Goal: Use online tool/utility: Utilize a website feature to perform a specific function

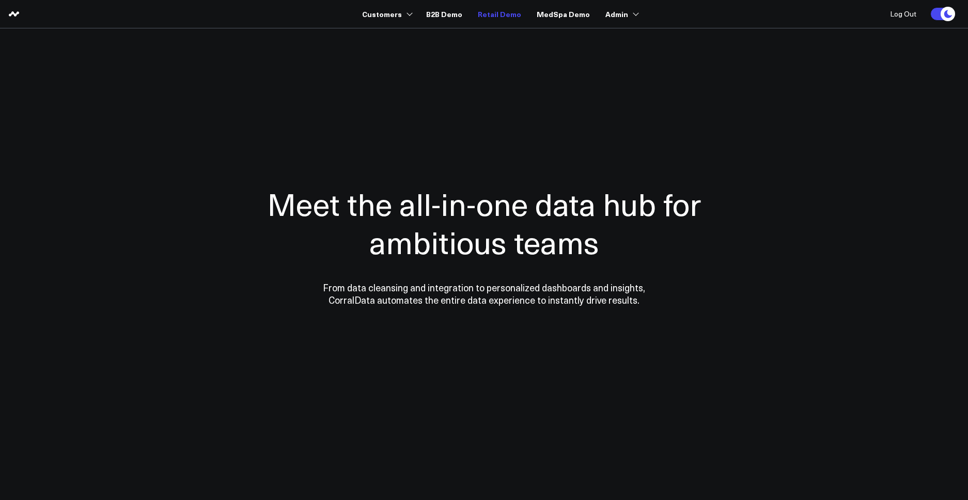
click at [495, 13] on link "Retail Demo" at bounding box center [499, 14] width 43 height 19
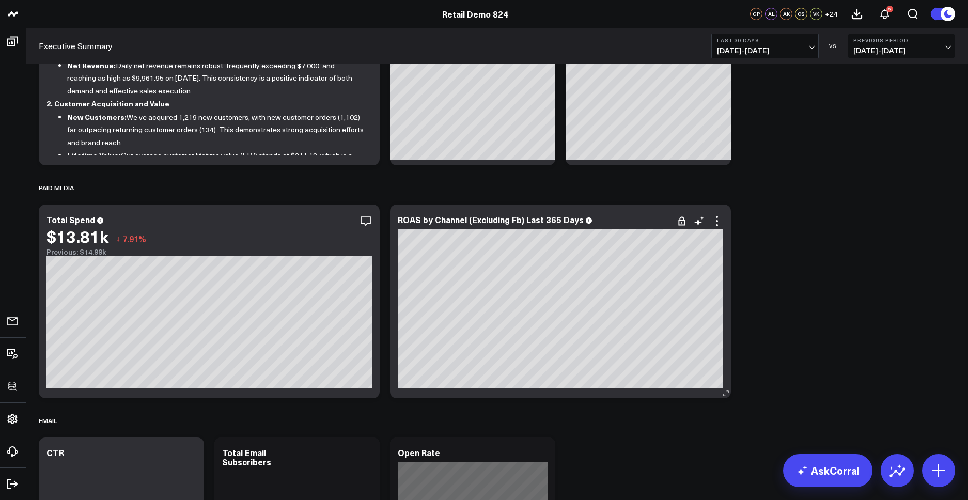
scroll to position [128, 0]
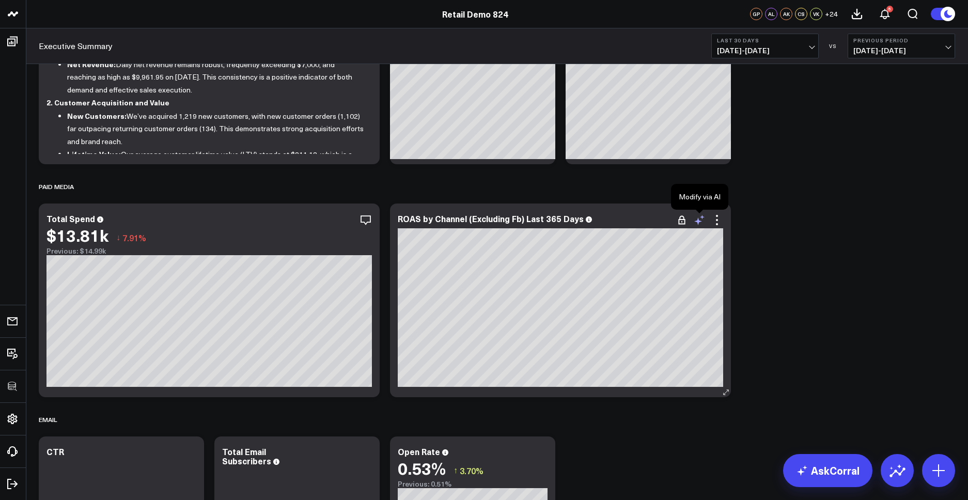
click at [703, 220] on icon at bounding box center [699, 220] width 12 height 12
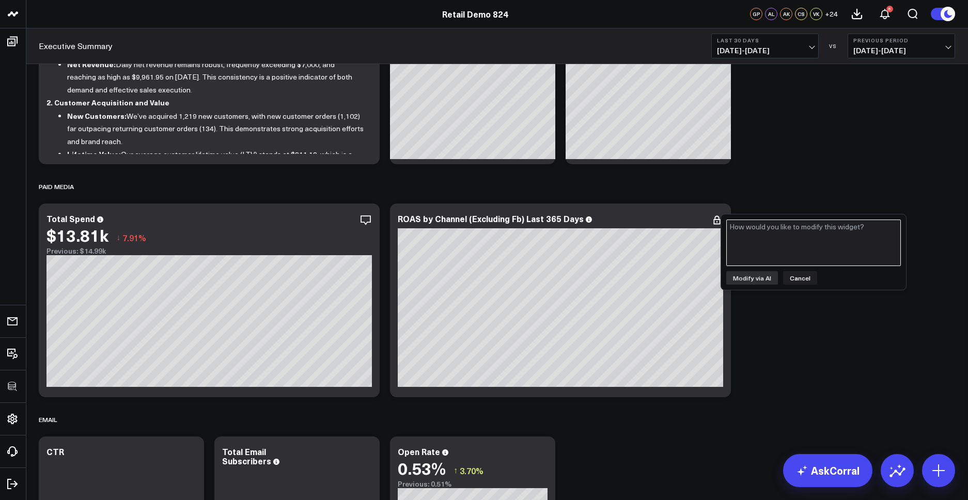
click at [760, 257] on textarea at bounding box center [813, 243] width 175 height 46
type textarea "Exclude fb"
click at [755, 274] on button "Modify via AI" at bounding box center [752, 277] width 52 height 13
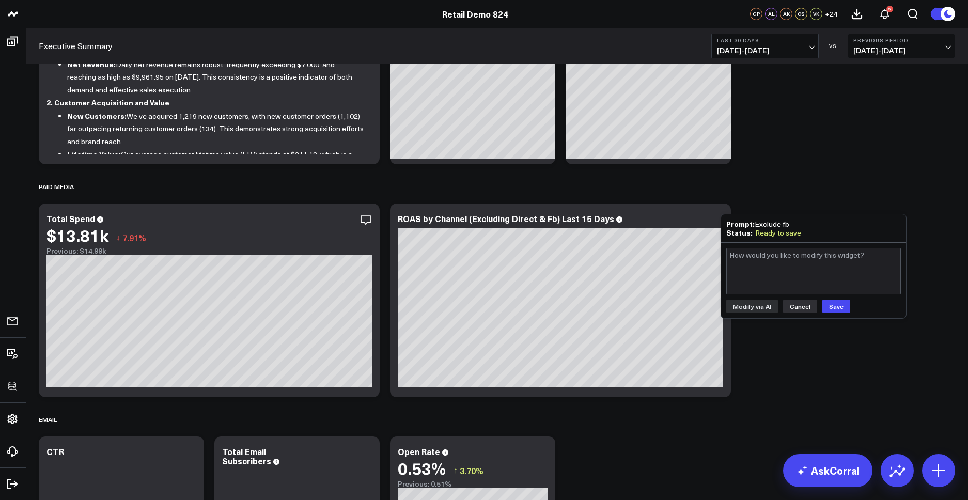
click at [802, 304] on button "Cancel" at bounding box center [800, 306] width 34 height 13
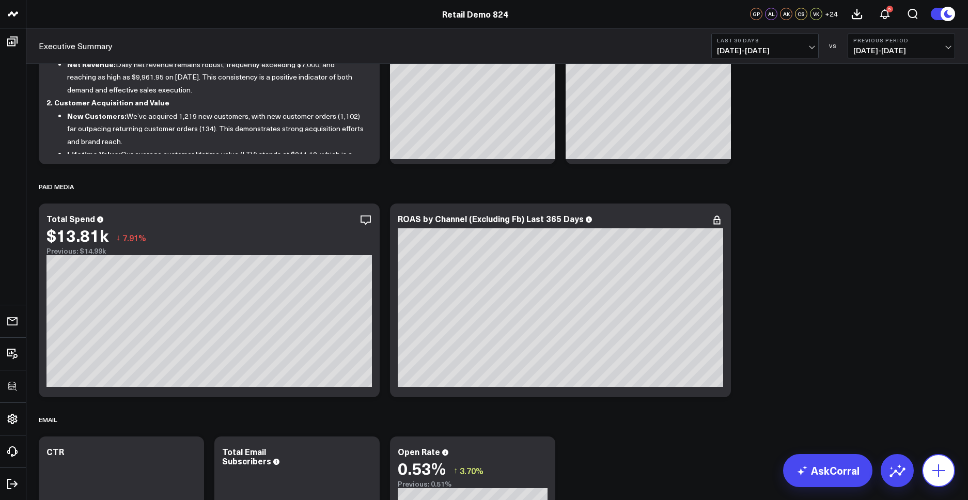
click at [937, 472] on icon at bounding box center [938, 470] width 17 height 17
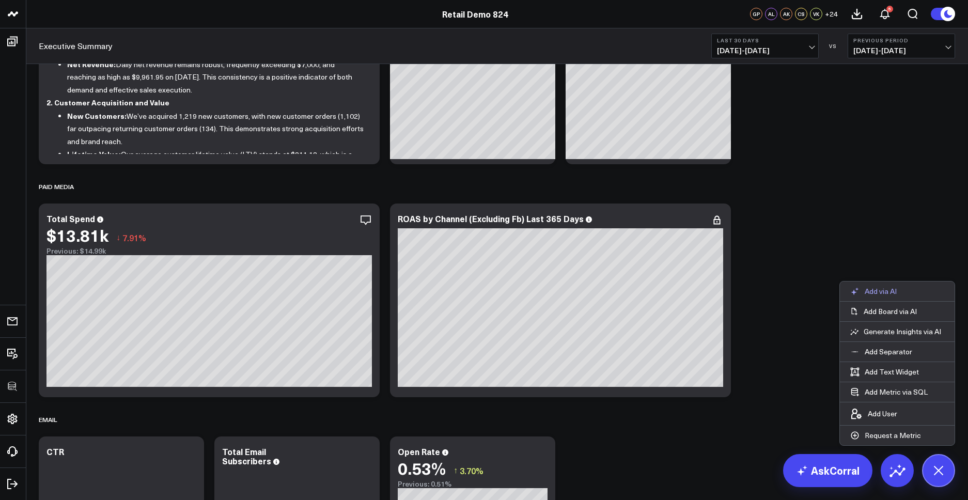
click at [875, 289] on p "Add via AI" at bounding box center [881, 291] width 32 height 9
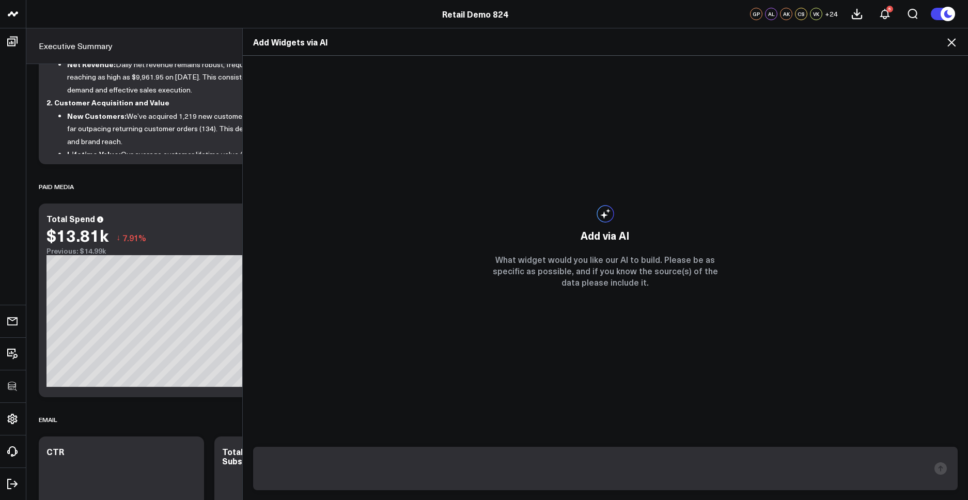
click at [952, 40] on icon at bounding box center [951, 42] width 12 height 12
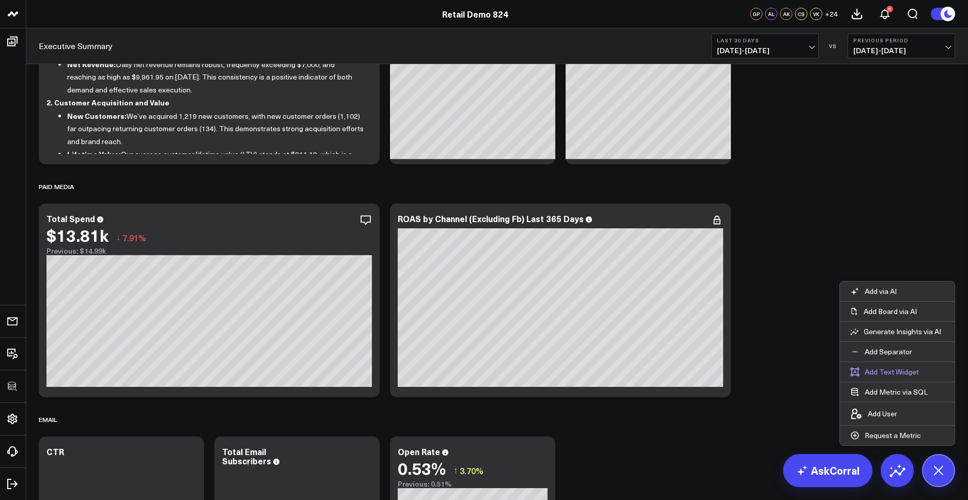
click at [899, 372] on button "Add Text Widget" at bounding box center [884, 372] width 89 height 20
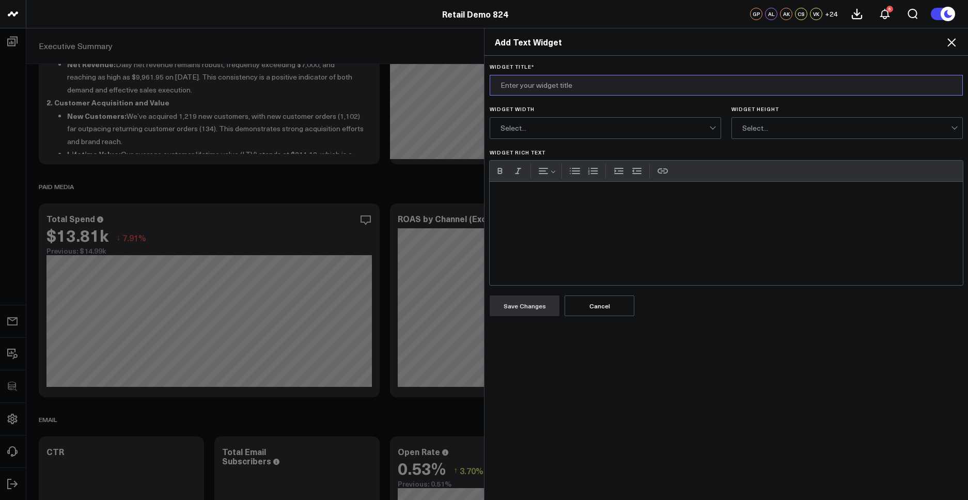
click at [529, 85] on input "Widget Title *" at bounding box center [726, 85] width 473 height 21
click at [778, 50] on div "Add Text Widget" at bounding box center [726, 41] width 483 height 27
click at [551, 83] on input "Widget Title *" at bounding box center [726, 85] width 473 height 21
click at [617, 304] on button "Cancel" at bounding box center [600, 305] width 70 height 21
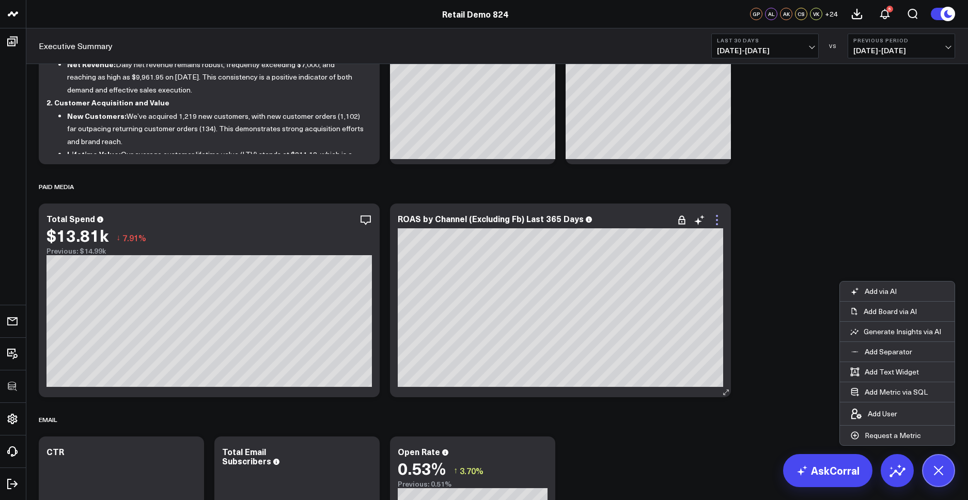
click at [720, 218] on icon at bounding box center [717, 220] width 12 height 12
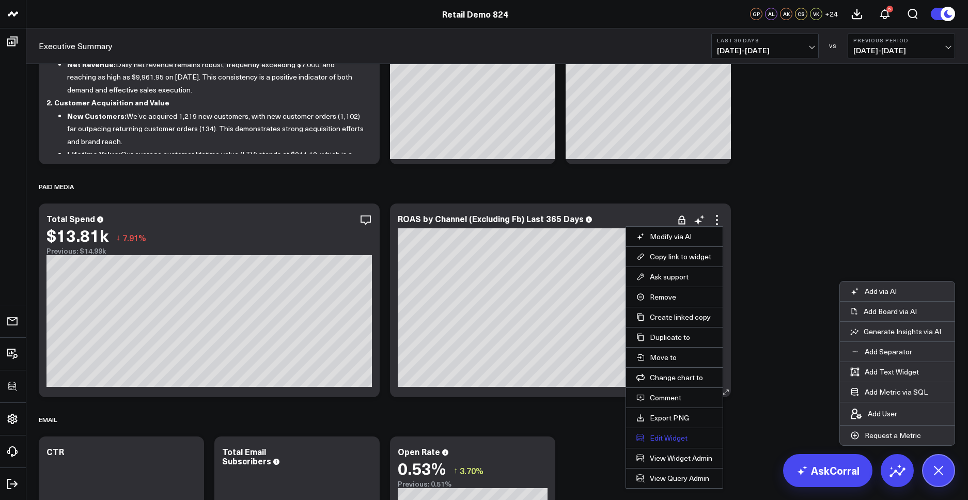
click at [661, 434] on button "Edit Widget" at bounding box center [674, 437] width 76 height 9
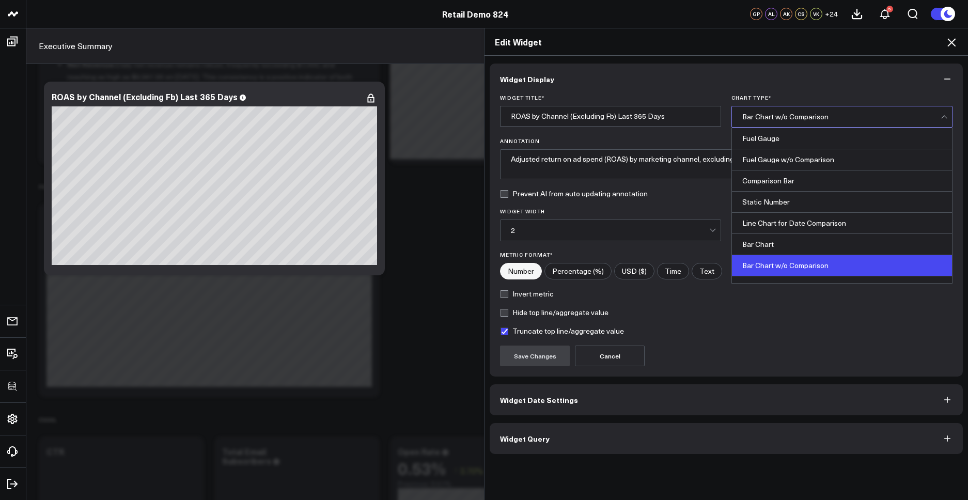
click at [853, 122] on div "Bar Chart w/o Comparison" at bounding box center [841, 116] width 198 height 21
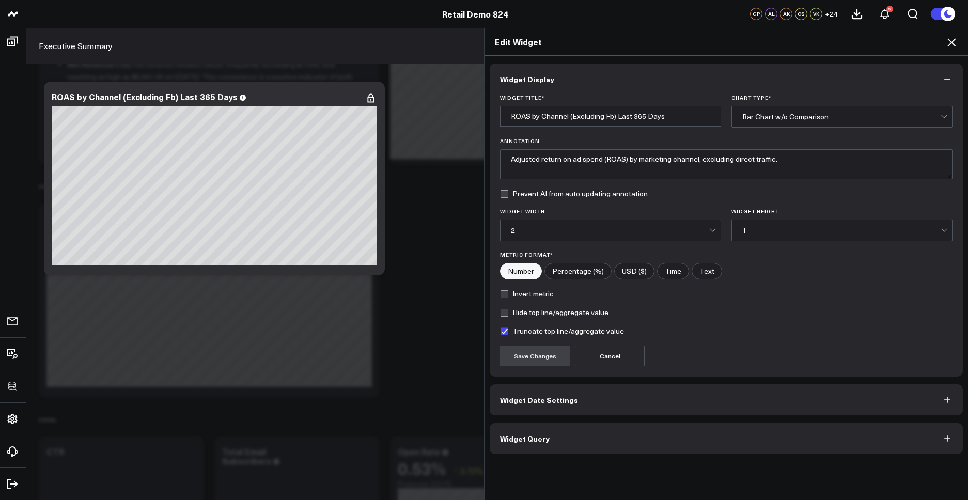
click at [761, 116] on div "Bar Chart w/o Comparison" at bounding box center [841, 117] width 198 height 8
